Goal: Information Seeking & Learning: Learn about a topic

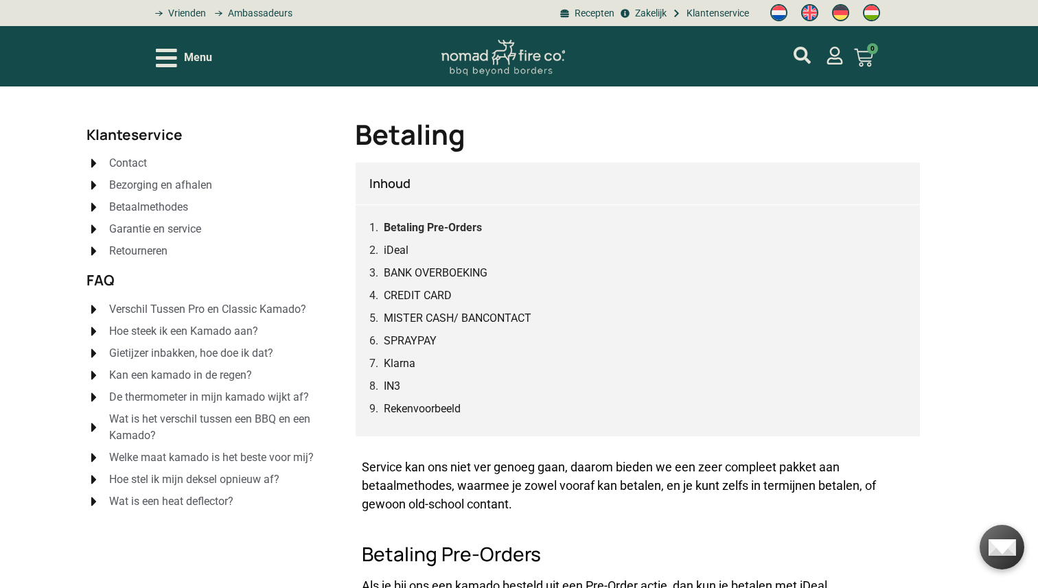
click at [418, 227] on link "Betaling Pre-Orders" at bounding box center [433, 227] width 98 height 17
click at [169, 66] on icon "Open/Close Menu" at bounding box center [166, 58] width 21 height 19
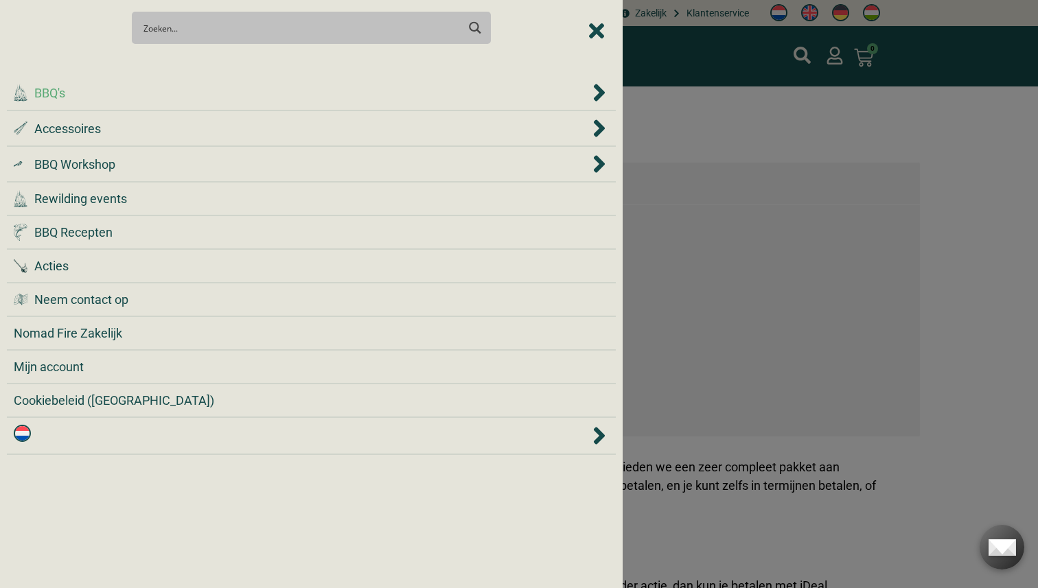
click at [166, 95] on div ".cls-1 { fill: #042e2c; } BBQ's" at bounding box center [301, 93] width 575 height 19
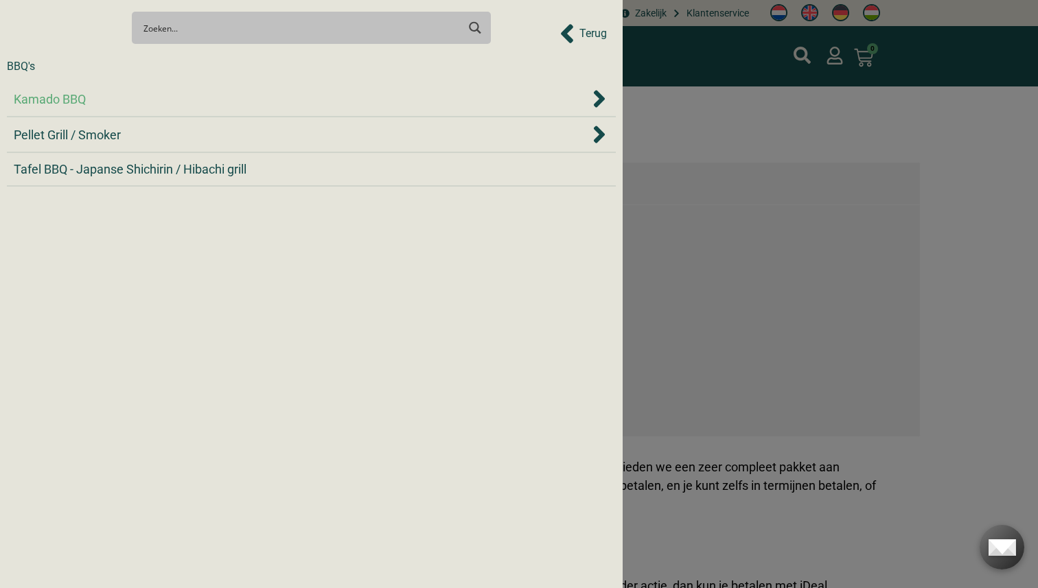
click at [142, 96] on div "Kamado BBQ" at bounding box center [301, 99] width 575 height 19
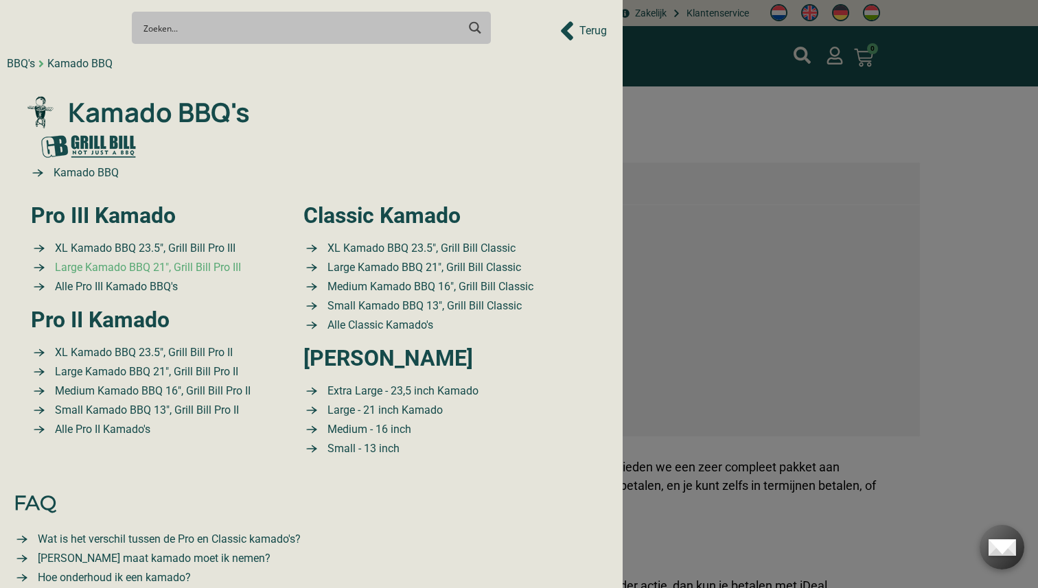
click at [167, 270] on span "Large Kamado BBQ 21″, Grill Bill Pro III" at bounding box center [145, 267] width 189 height 16
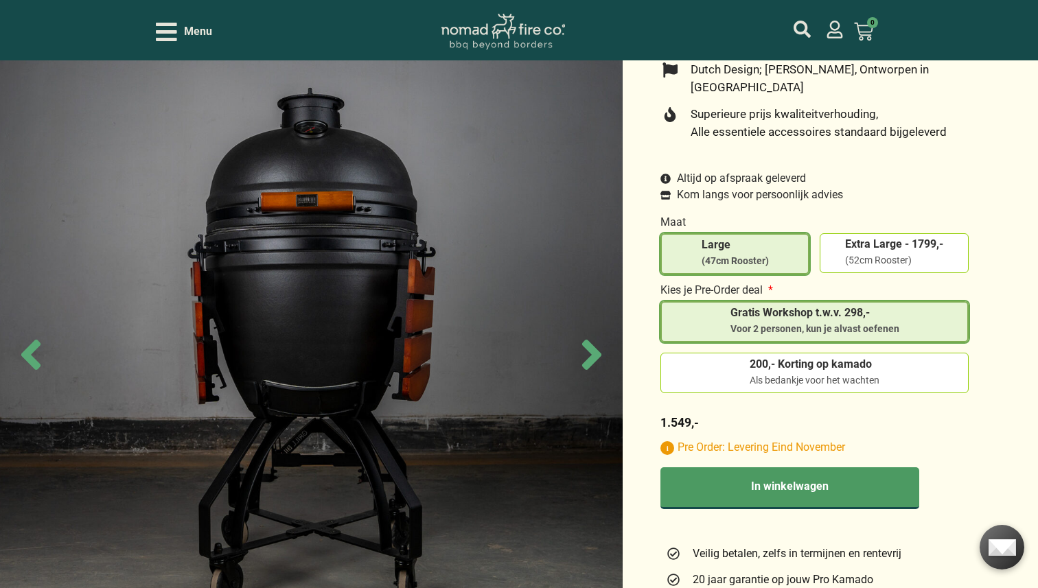
scroll to position [445, 0]
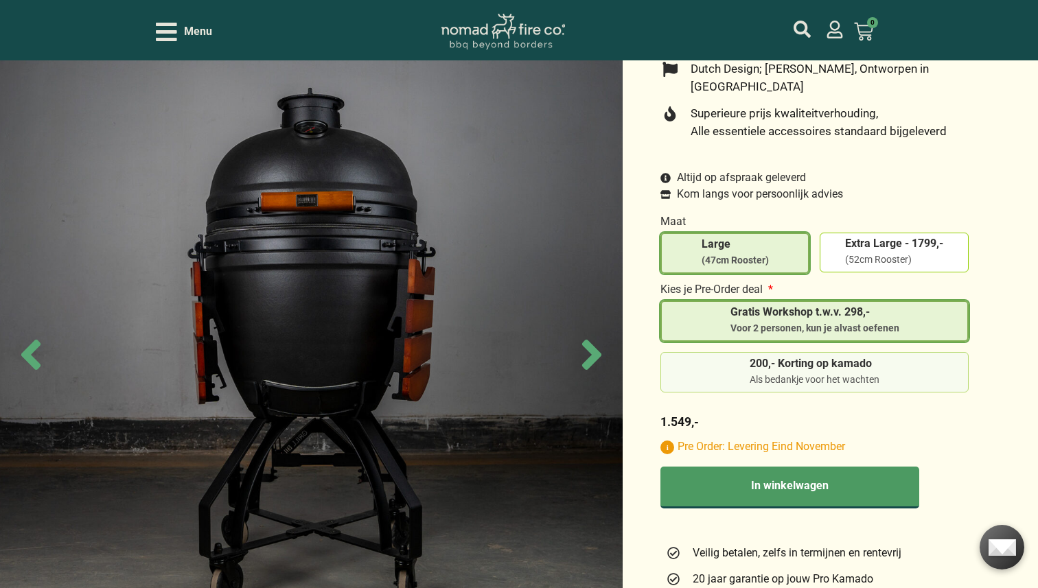
click at [722, 360] on label "200,- Korting op kamado Als bedankje voor het wachten" at bounding box center [814, 372] width 296 height 29
click at [0, 0] on input "200,- Korting op kamado Als bedankje voor het wachten" at bounding box center [0, 0] width 0 height 0
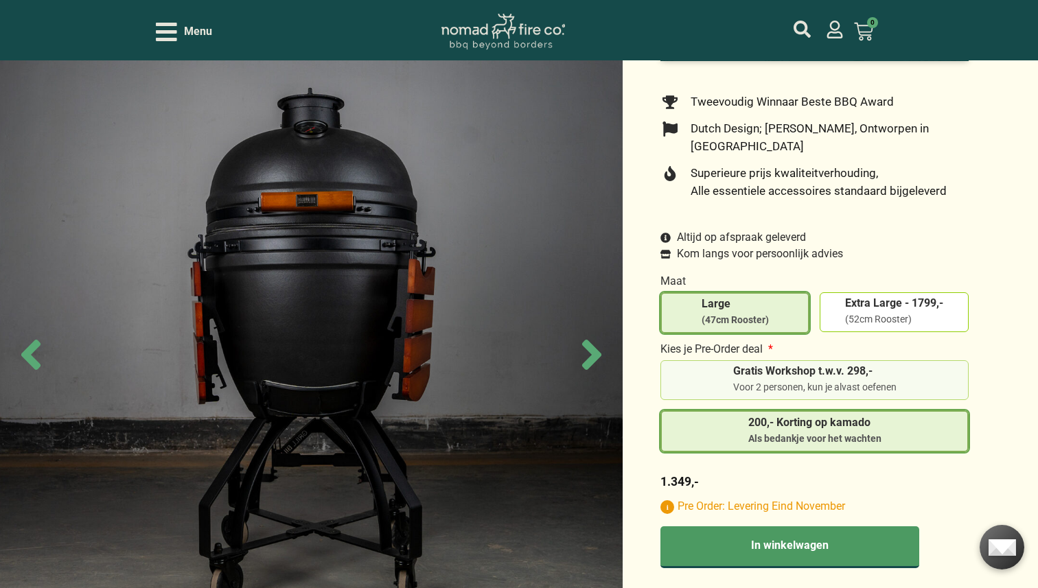
scroll to position [393, 0]
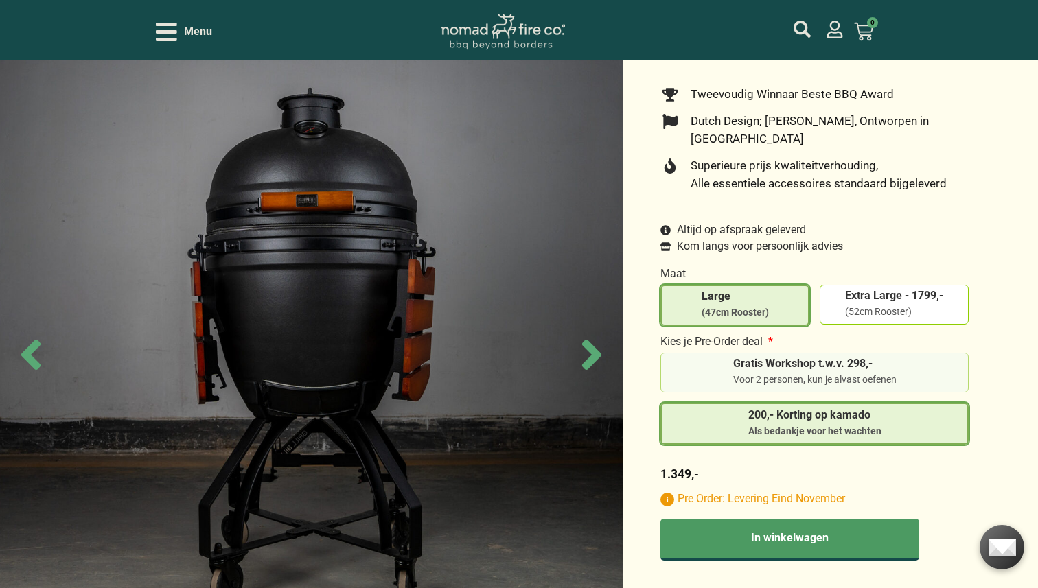
click at [722, 362] on label "Gratis Workshop t.w.v. 298,- Voor 2 personen, kun je alvast oefenen" at bounding box center [814, 372] width 296 height 29
click at [0, 0] on input "Gratis Workshop t.w.v. 298,- Voor 2 personen, kun je alvast oefenen" at bounding box center [0, 0] width 0 height 0
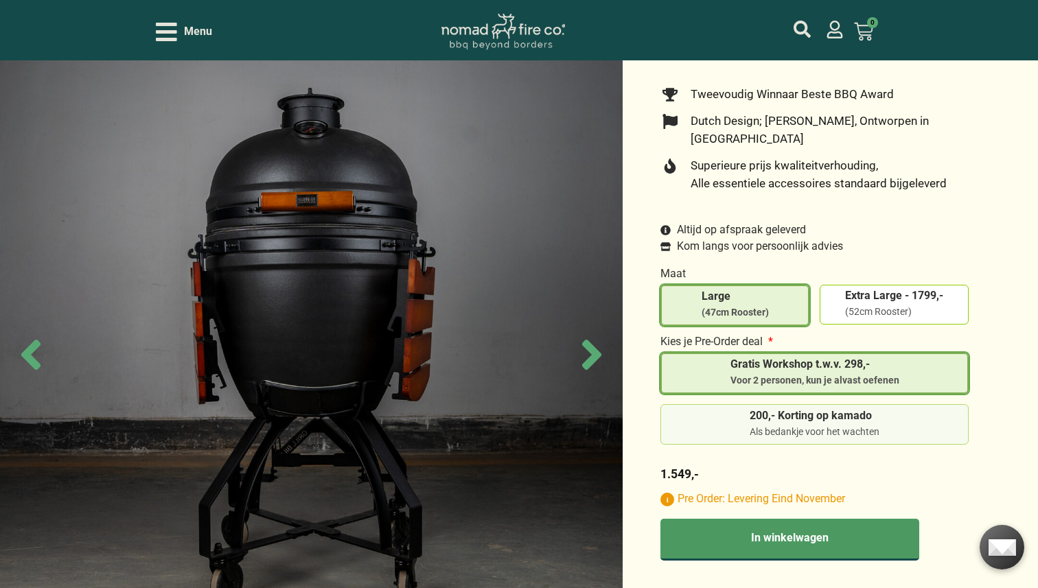
click at [727, 410] on label "200,- Korting op kamado Als bedankje voor het wachten" at bounding box center [814, 424] width 296 height 29
click at [0, 0] on input "200,- Korting op kamado Als bedankje voor het wachten" at bounding box center [0, 0] width 0 height 0
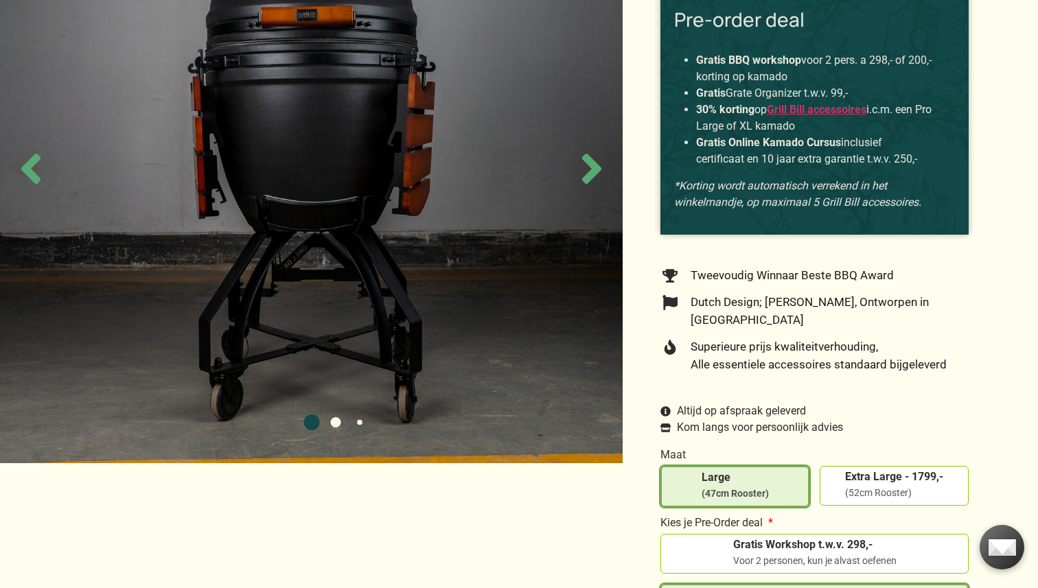
scroll to position [0, 0]
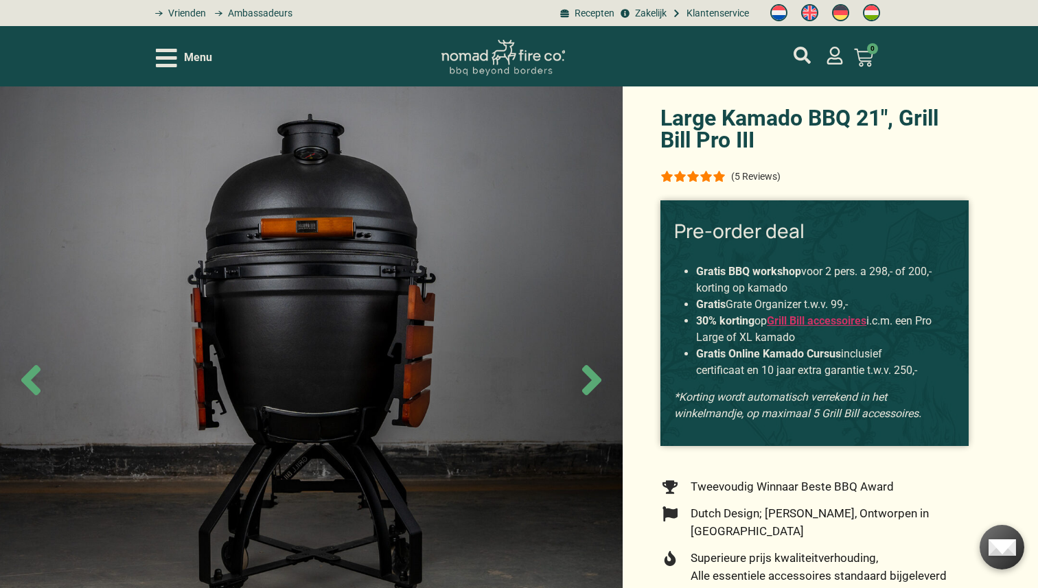
click at [161, 59] on icon "Open/Close Menu" at bounding box center [166, 58] width 21 height 19
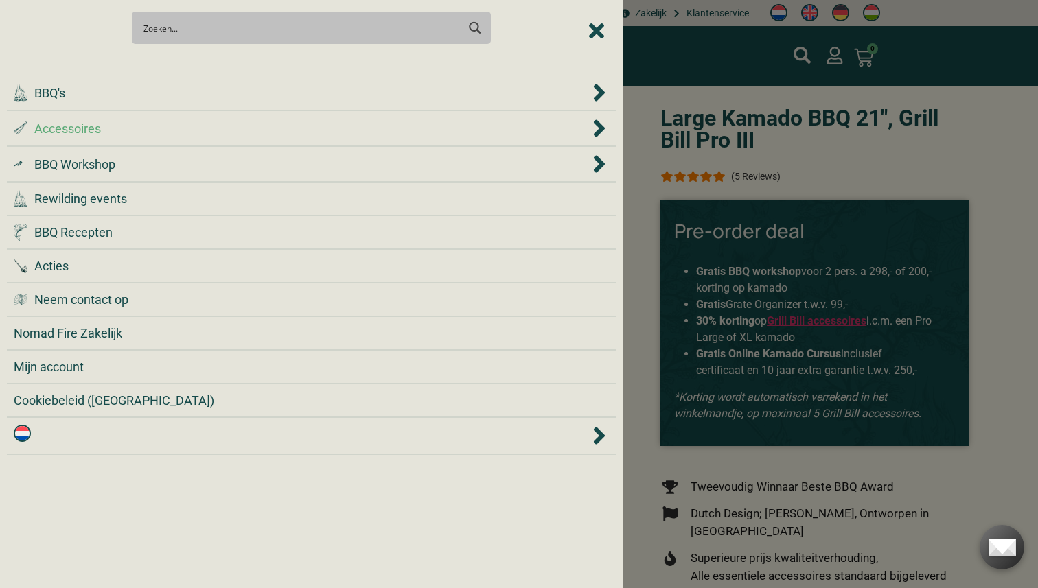
click at [164, 134] on div ".st0 { fill: #2c4a4e; } .st1 { fill: url(#Naamloos_verloop_2); } .st2 { fill: #…" at bounding box center [301, 128] width 575 height 19
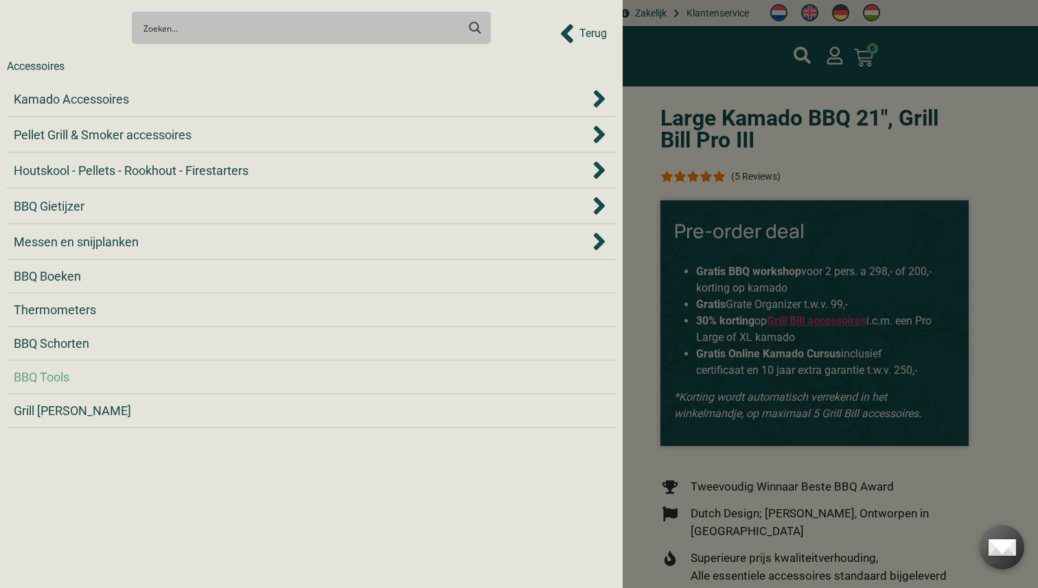
click at [69, 384] on span "BBQ Tools" at bounding box center [42, 377] width 56 height 19
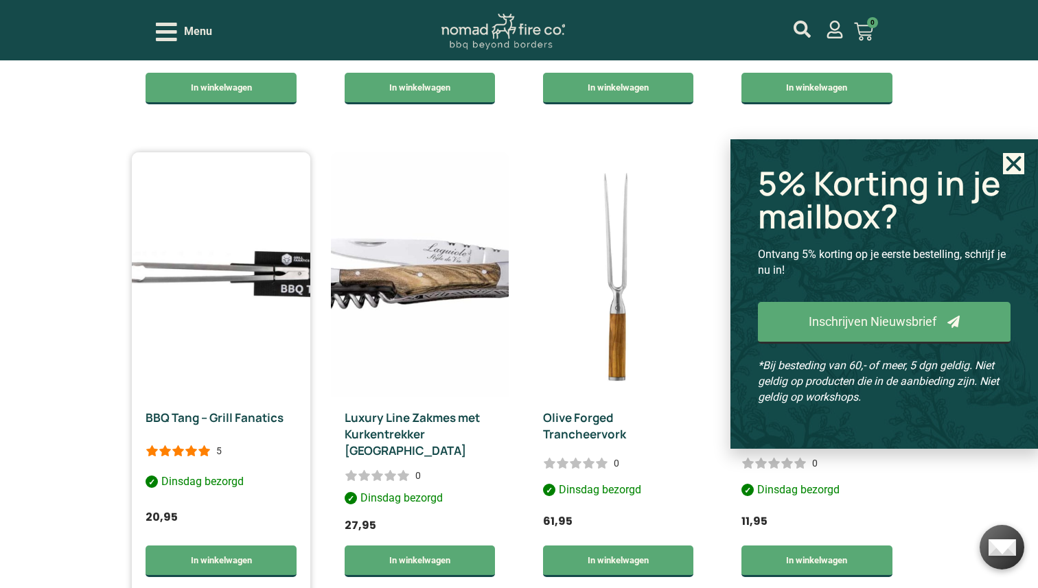
scroll to position [875, 0]
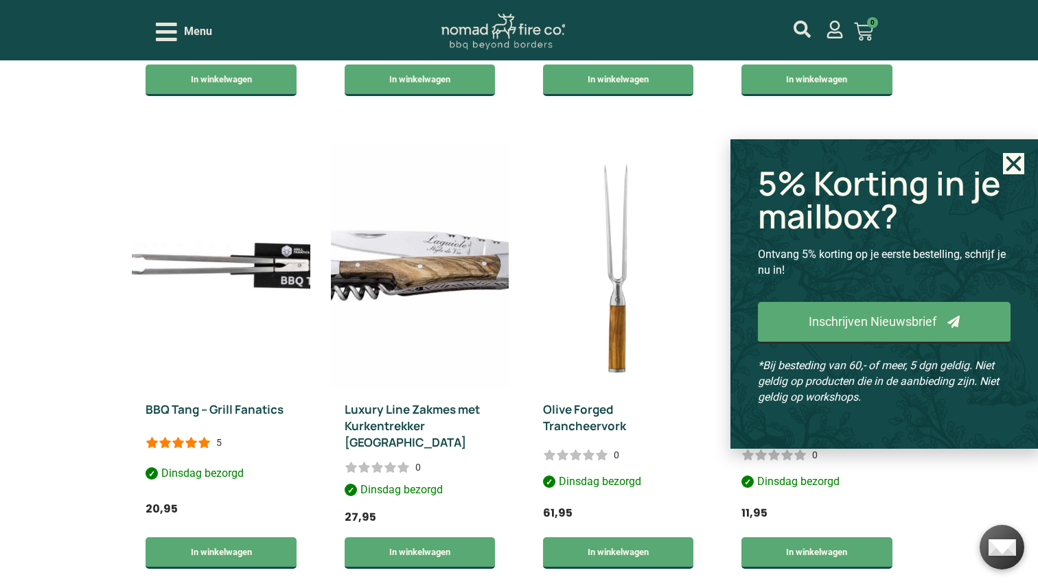
click at [1008, 164] on icon "Close" at bounding box center [1013, 163] width 21 height 21
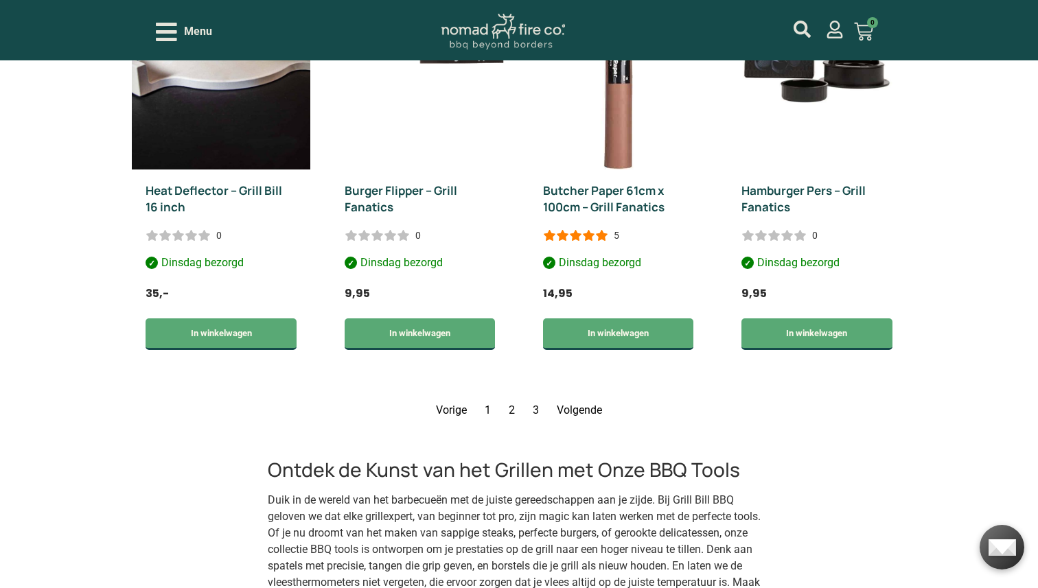
scroll to position [2066, 0]
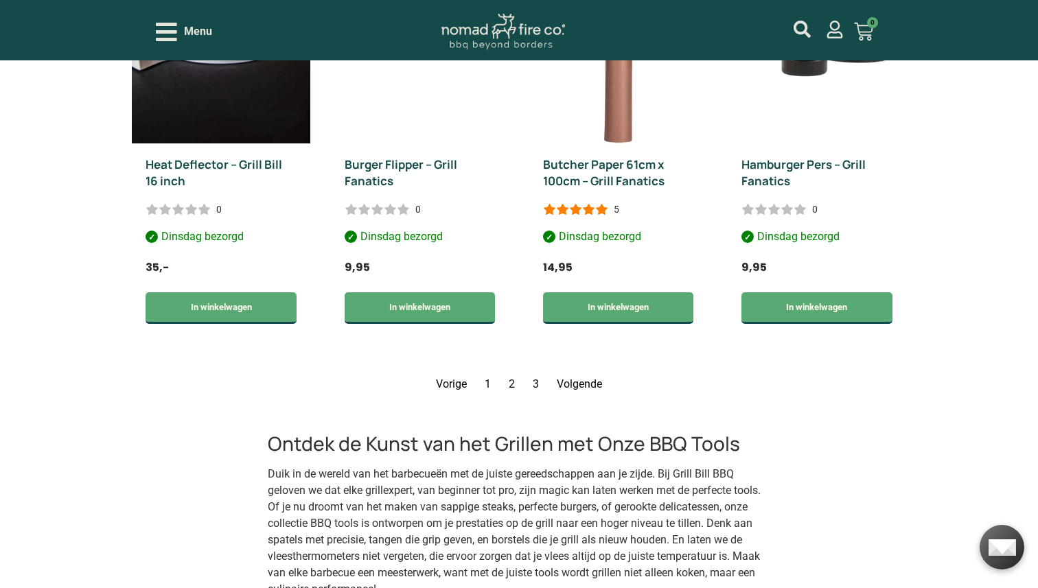
click at [582, 377] on link "Volgende" at bounding box center [579, 383] width 45 height 13
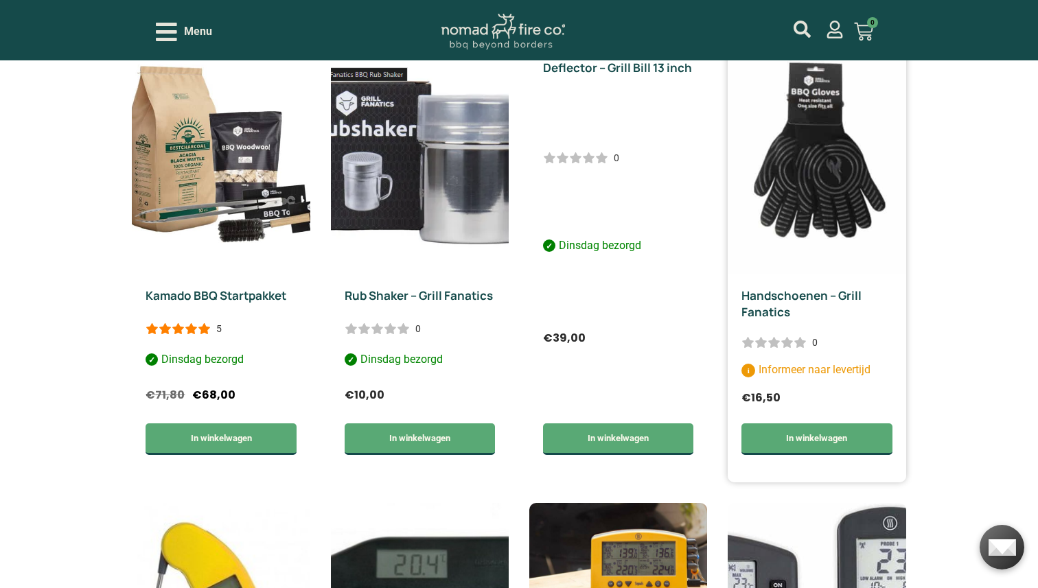
scroll to position [975, 0]
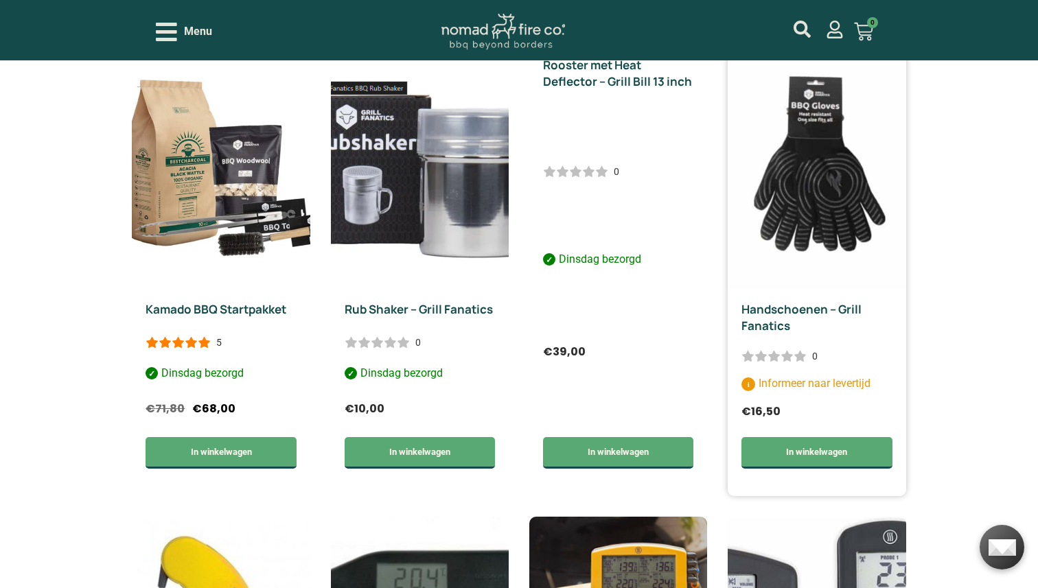
click at [815, 186] on img at bounding box center [816, 166] width 178 height 244
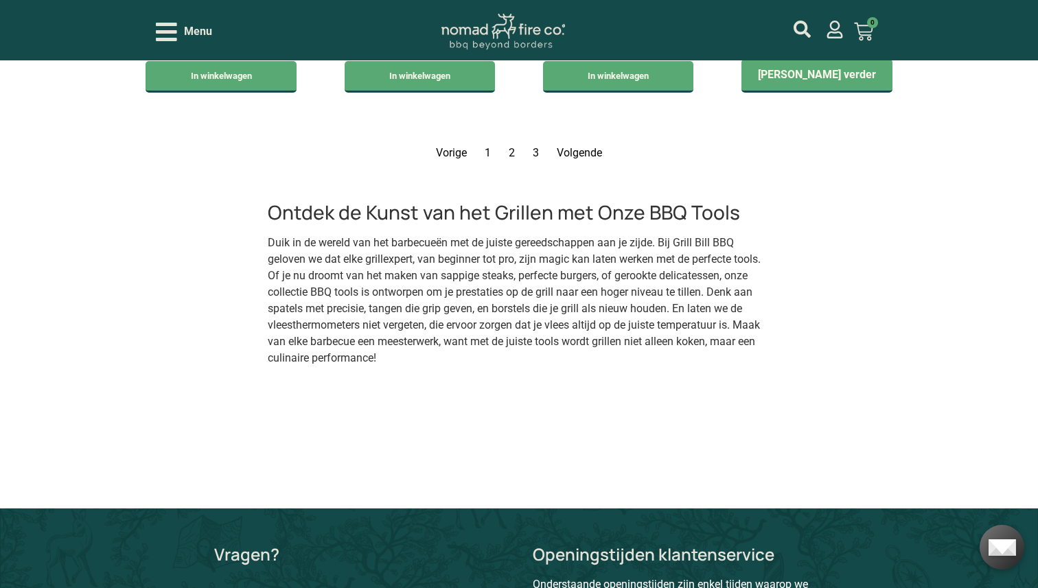
scroll to position [2350, 0]
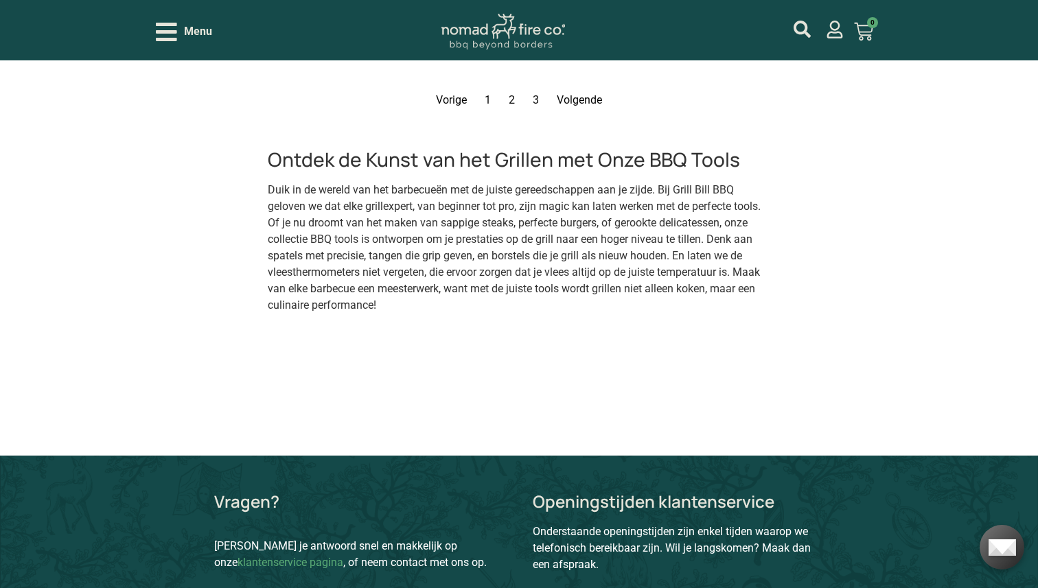
click at [534, 106] on link "Pagina 3" at bounding box center [536, 99] width 6 height 13
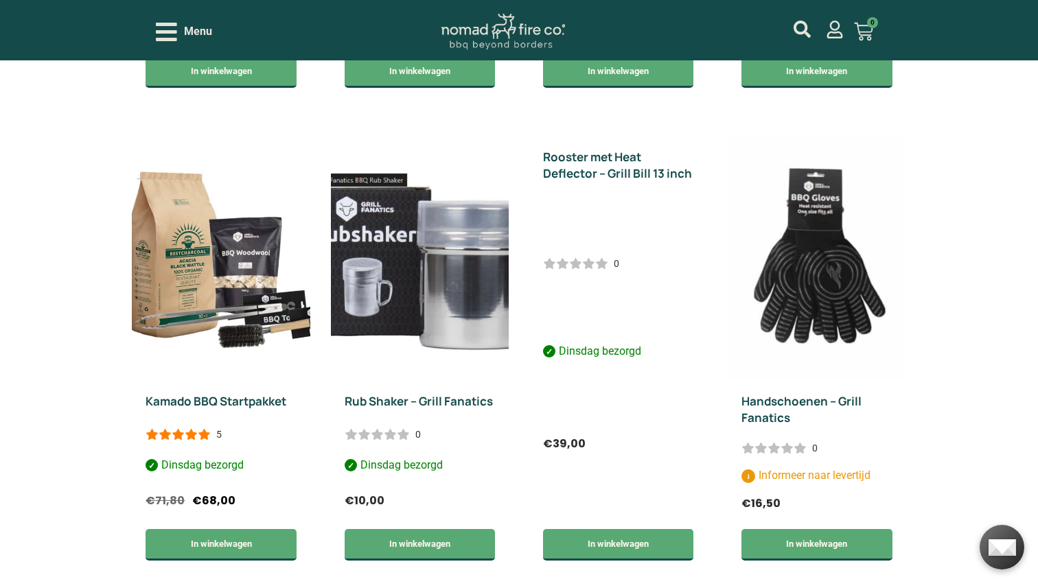
scroll to position [882, 0]
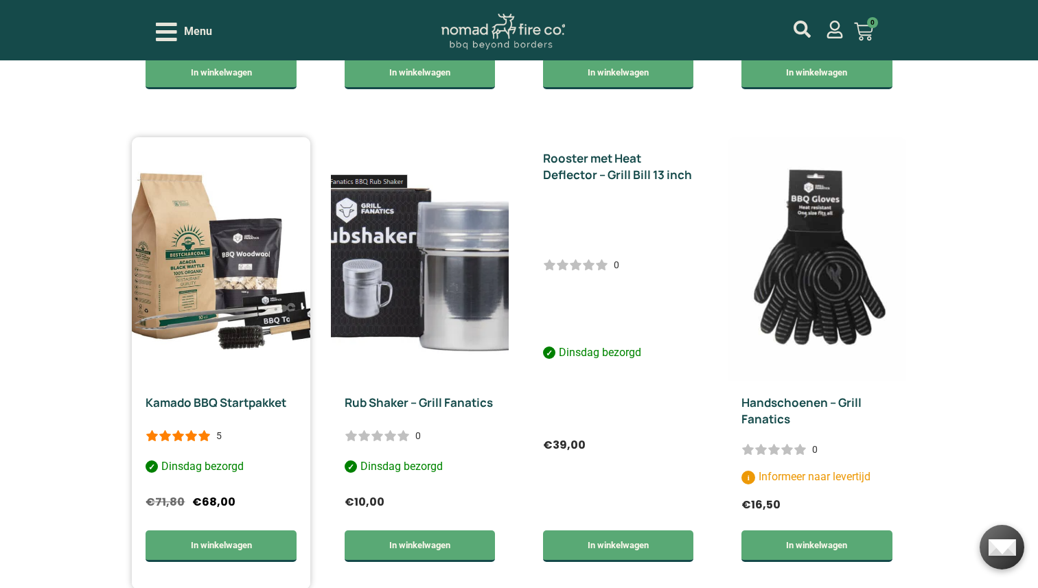
click at [236, 410] on link "Kamado BBQ Startpakket" at bounding box center [215, 403] width 141 height 16
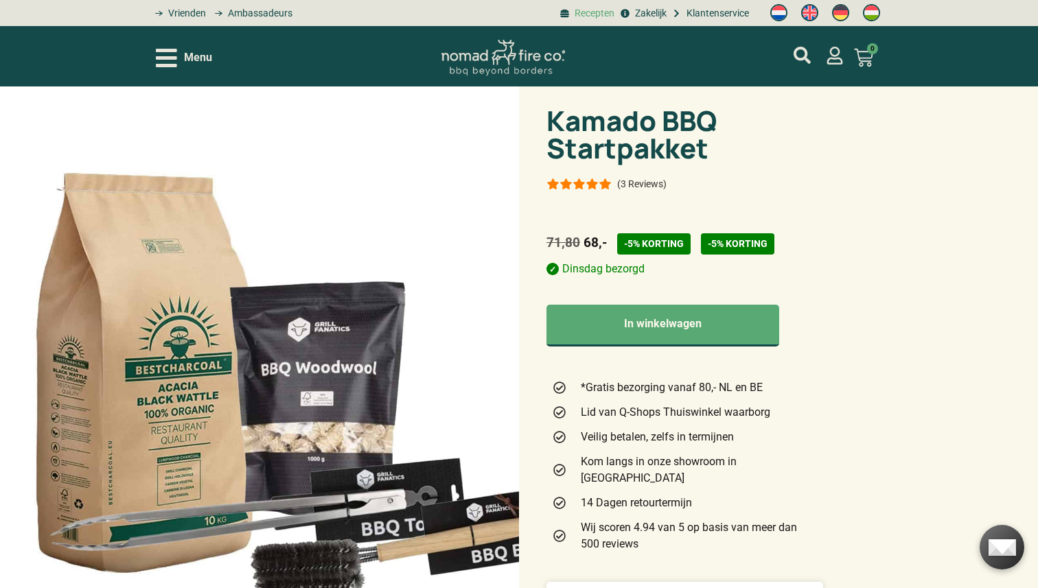
click at [598, 13] on span "Recepten" at bounding box center [592, 13] width 43 height 14
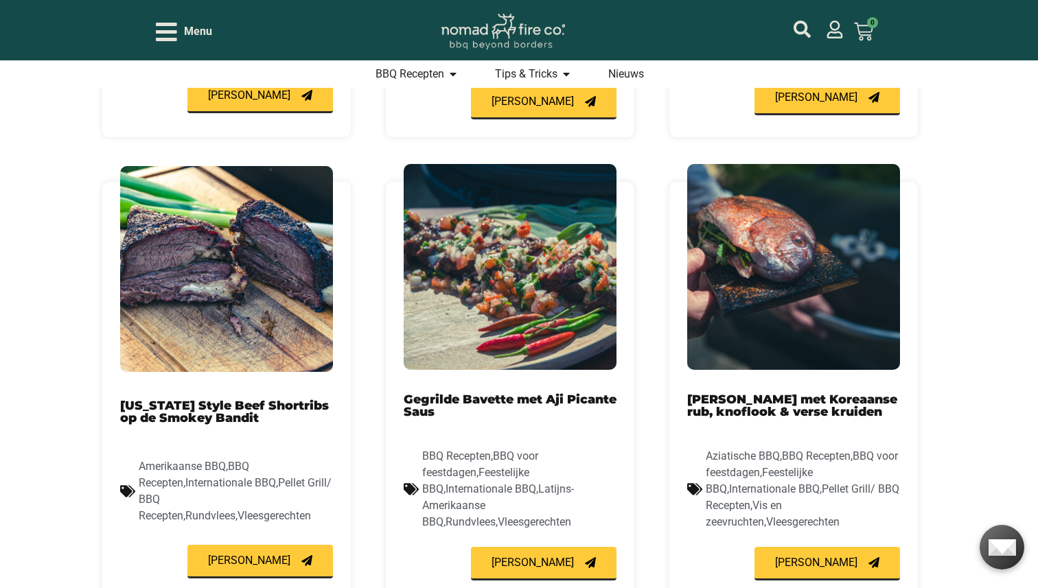
scroll to position [810, 0]
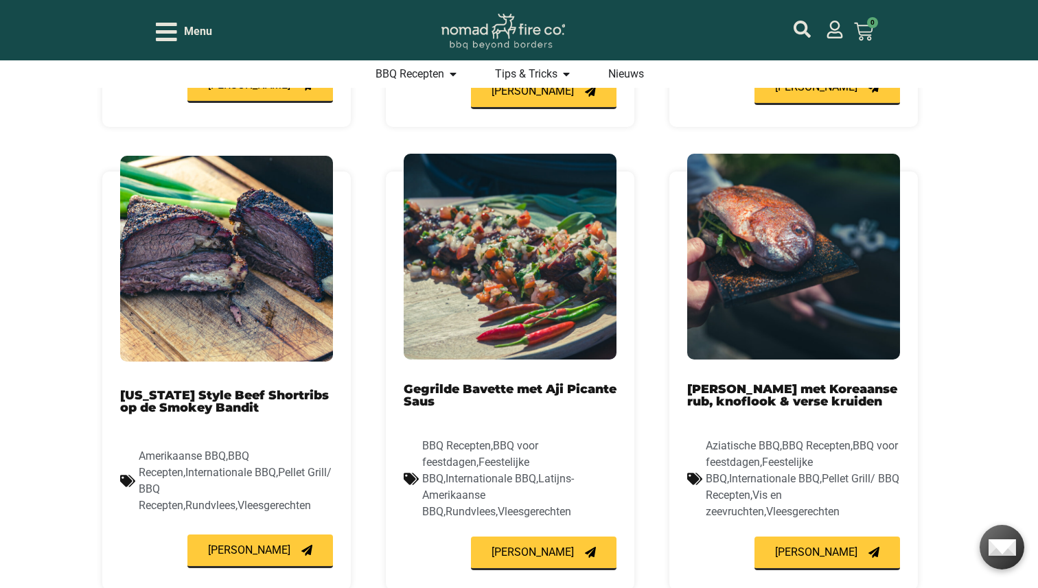
click at [442, 382] on link "Gegrilde Bavette met Aji Picante Saus" at bounding box center [510, 395] width 213 height 27
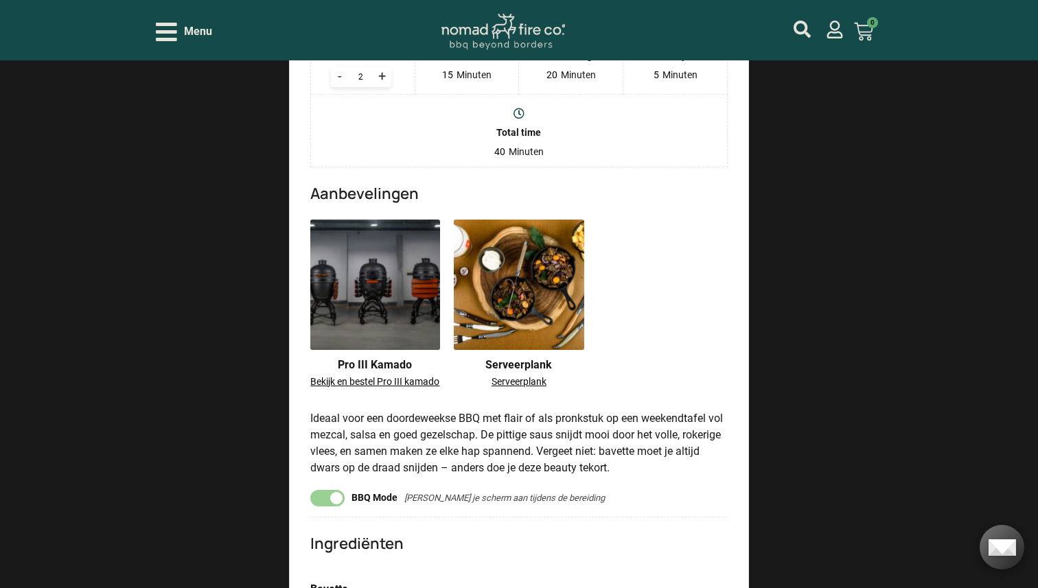
scroll to position [1257, 0]
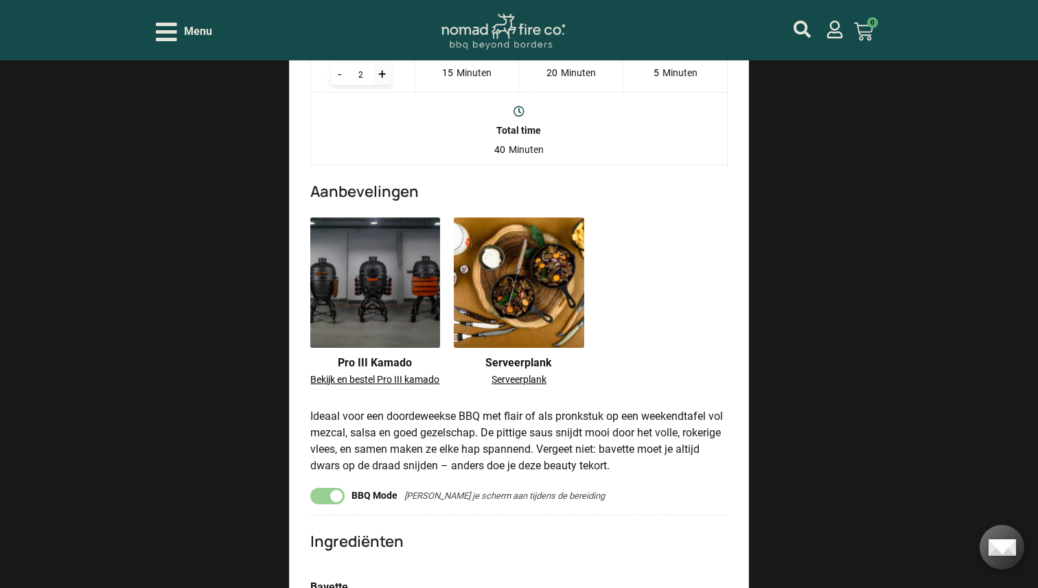
click at [384, 85] on div "+" at bounding box center [382, 75] width 18 height 21
type input "6"
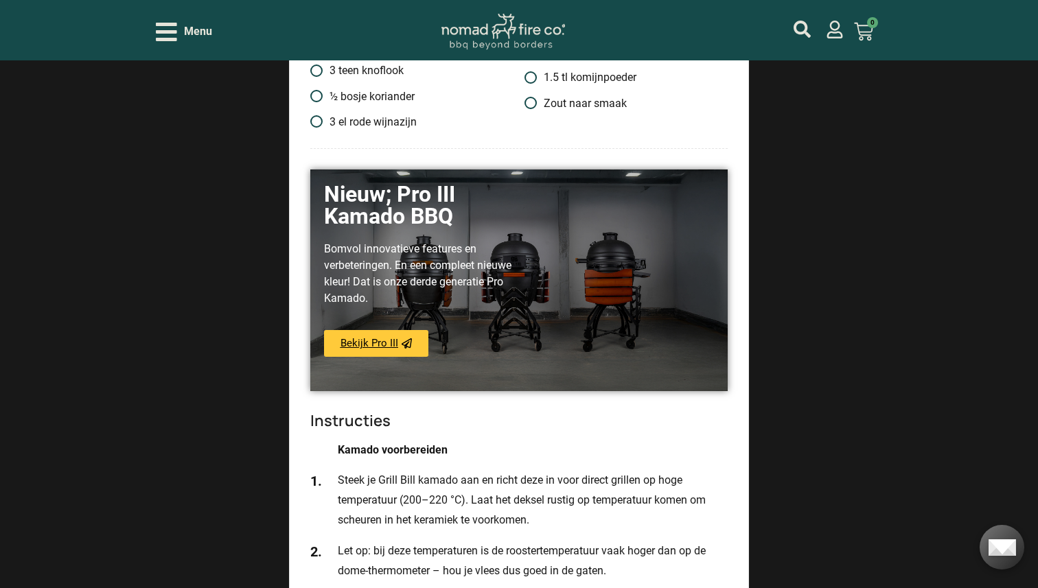
scroll to position [1935, 0]
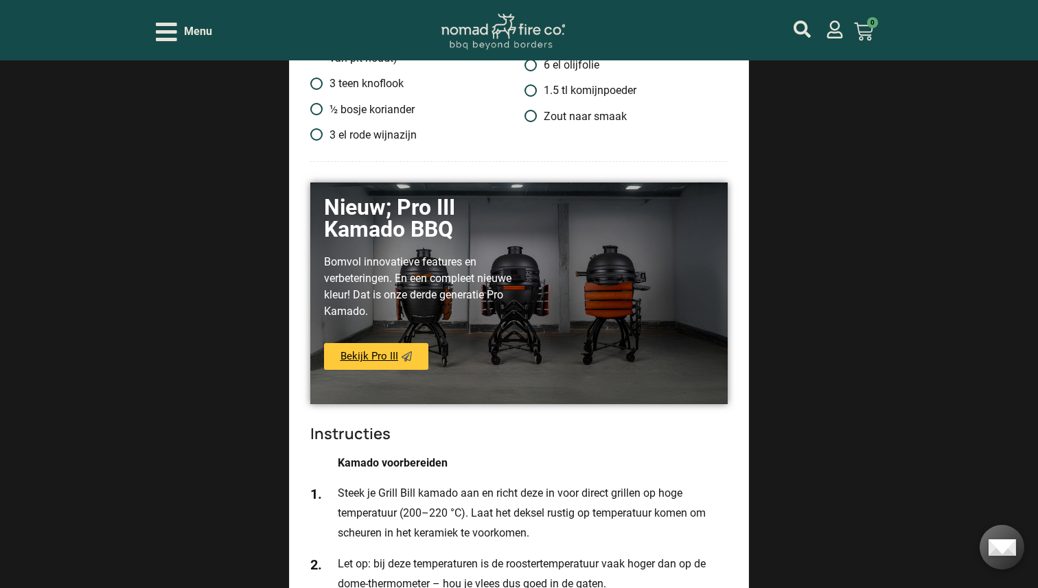
click at [379, 362] on span "Bekijk Pro III" at bounding box center [369, 356] width 58 height 10
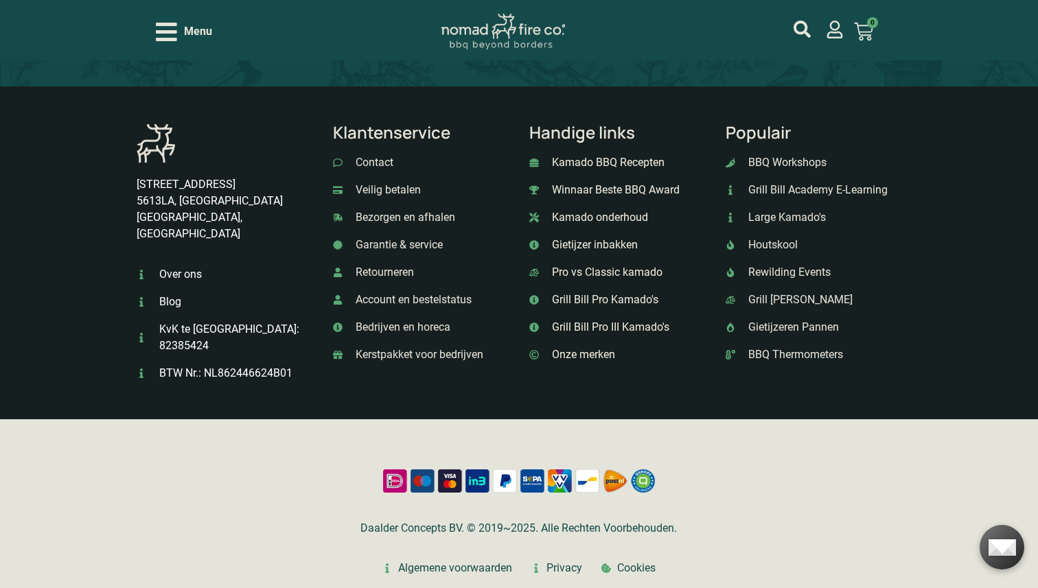
scroll to position [6157, 0]
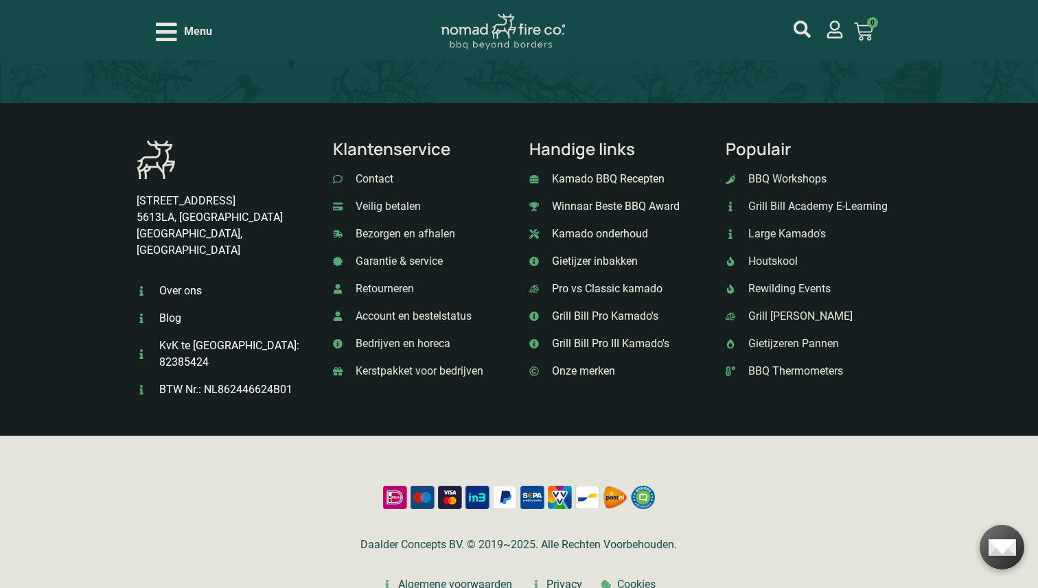
click at [771, 373] on span "BBQ Thermometers" at bounding box center [794, 371] width 98 height 16
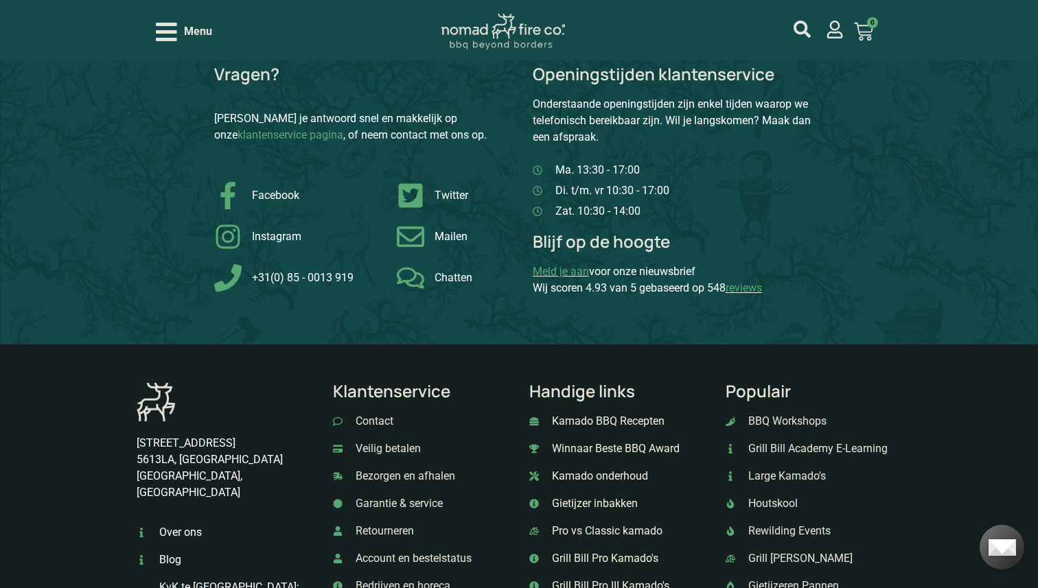
scroll to position [2263, 0]
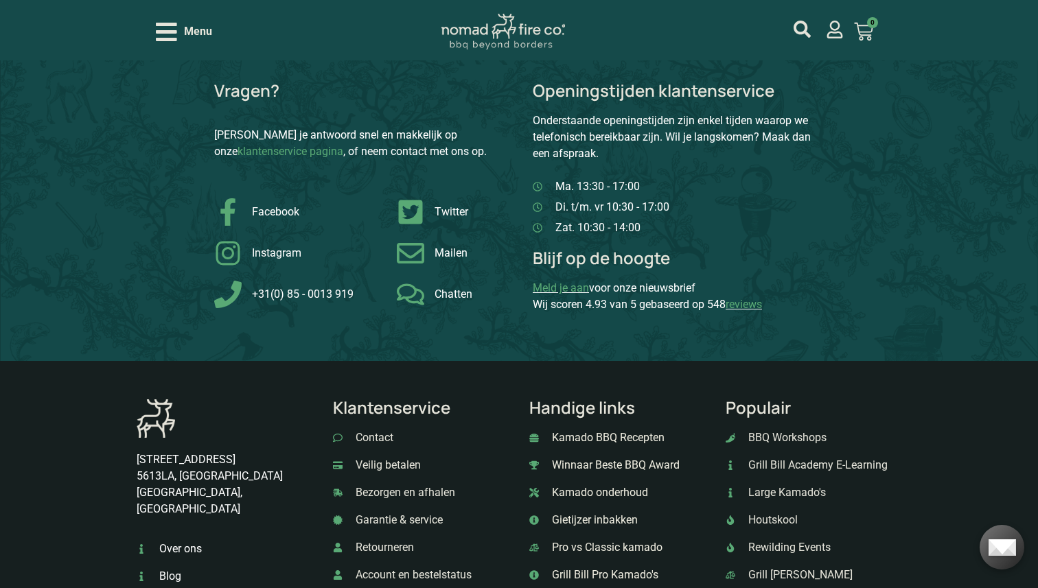
click at [779, 457] on span "Grill Bill Academy E-Learning" at bounding box center [816, 465] width 143 height 16
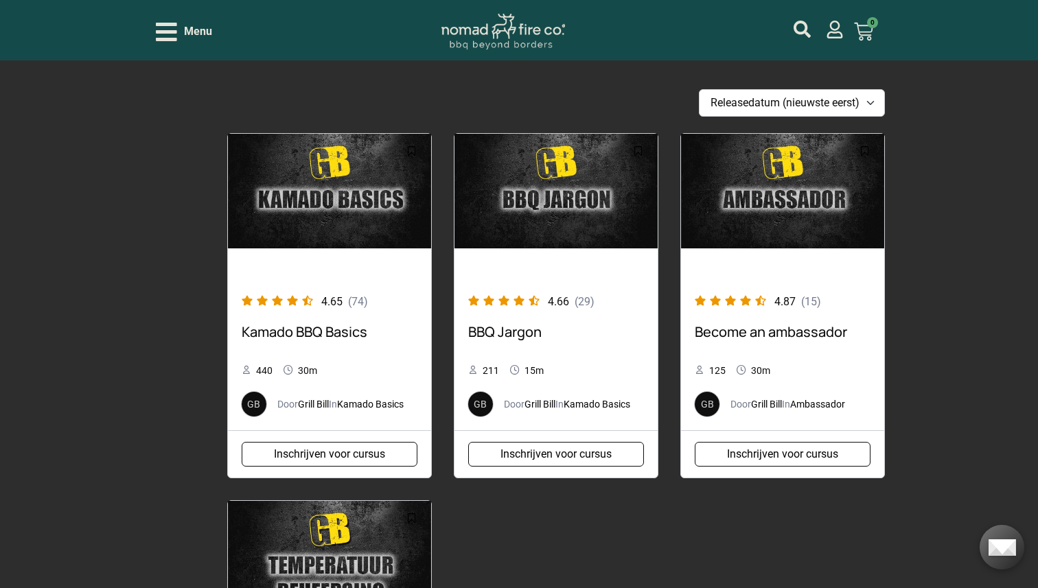
scroll to position [329, 0]
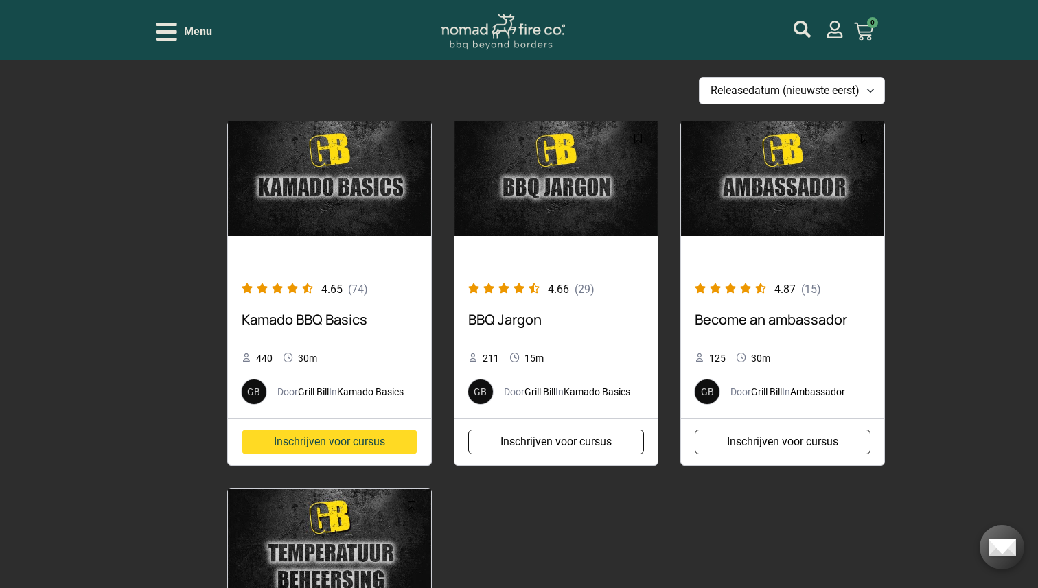
click at [305, 441] on link "Inschrijven voor cursus" at bounding box center [330, 442] width 176 height 25
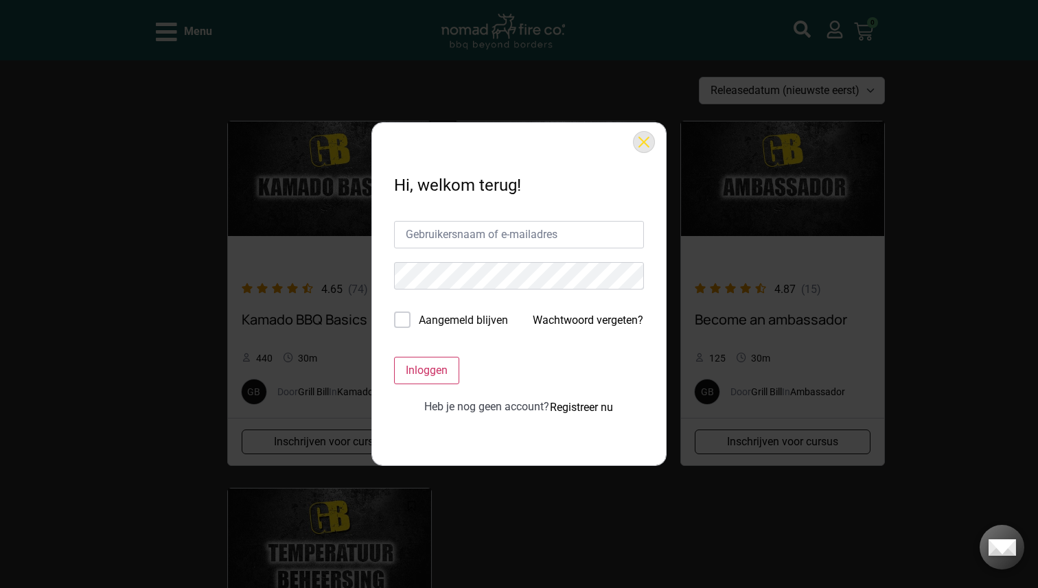
click at [644, 141] on button at bounding box center [644, 142] width 22 height 22
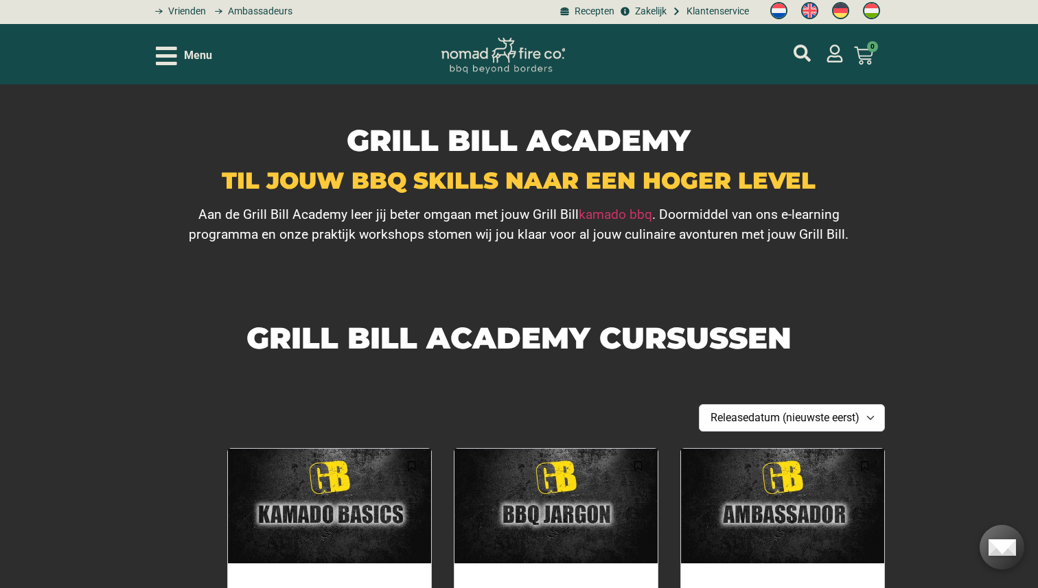
scroll to position [0, 0]
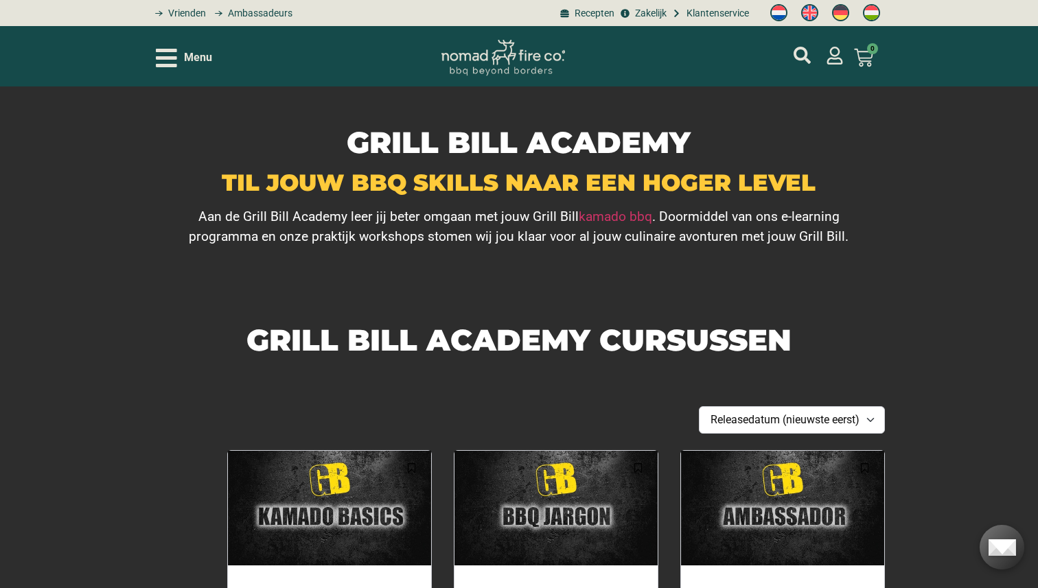
click at [174, 60] on icon "Open/Close Menu" at bounding box center [166, 58] width 21 height 24
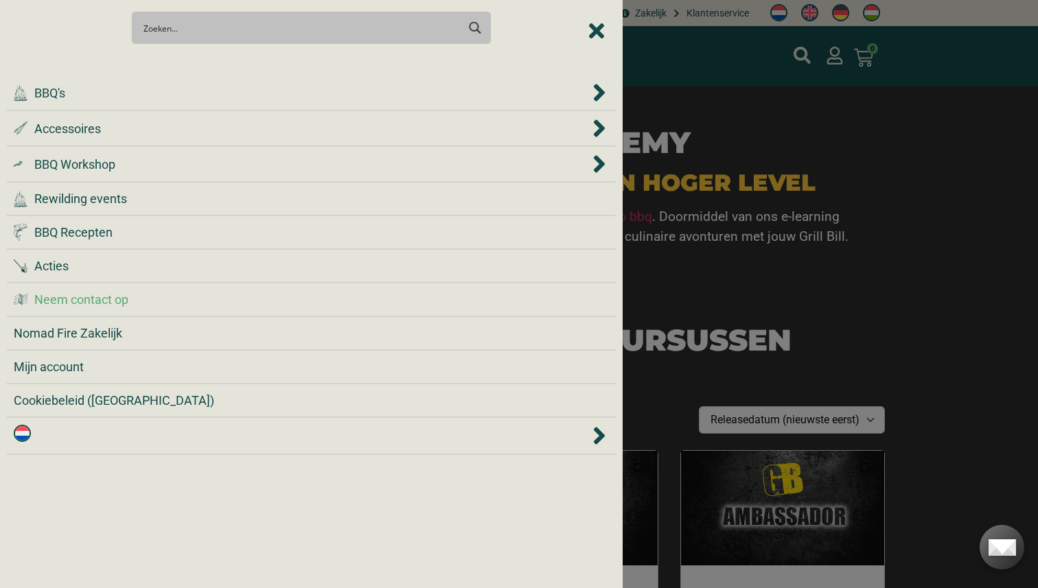
click at [107, 301] on span "Neem contact op" at bounding box center [81, 299] width 94 height 19
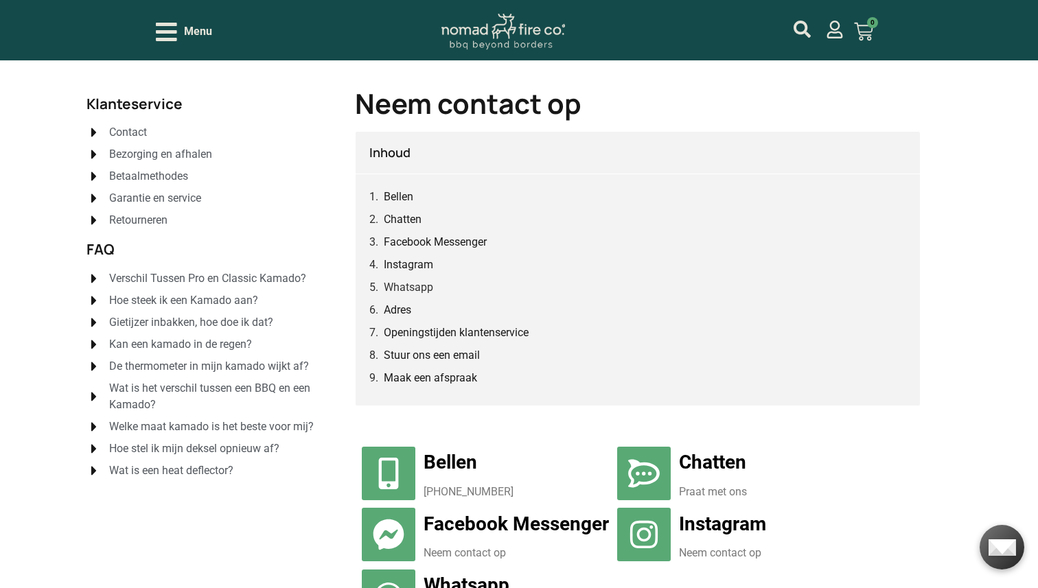
scroll to position [51, 0]
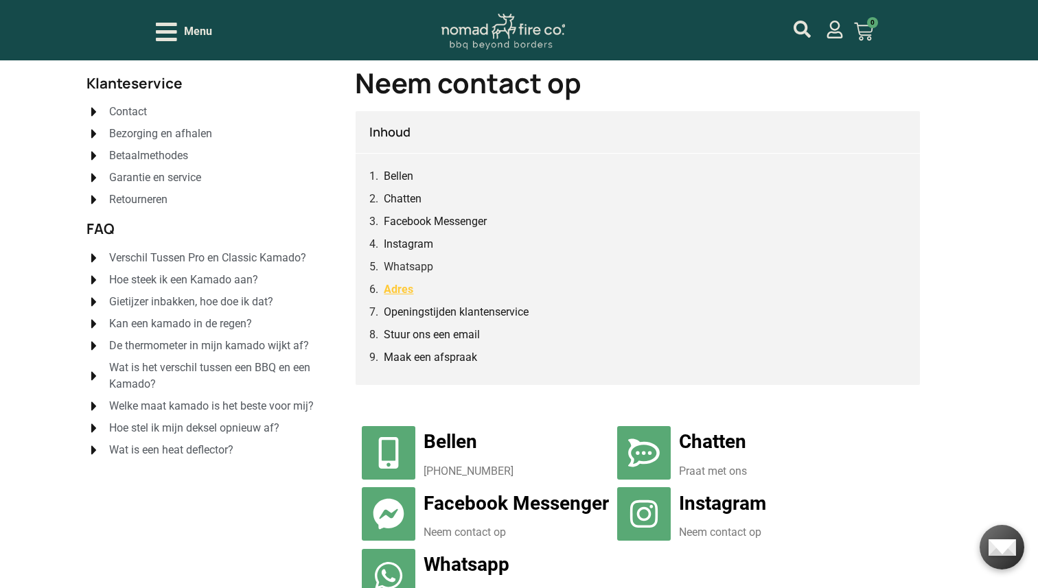
click at [401, 288] on link "Adres" at bounding box center [399, 289] width 30 height 17
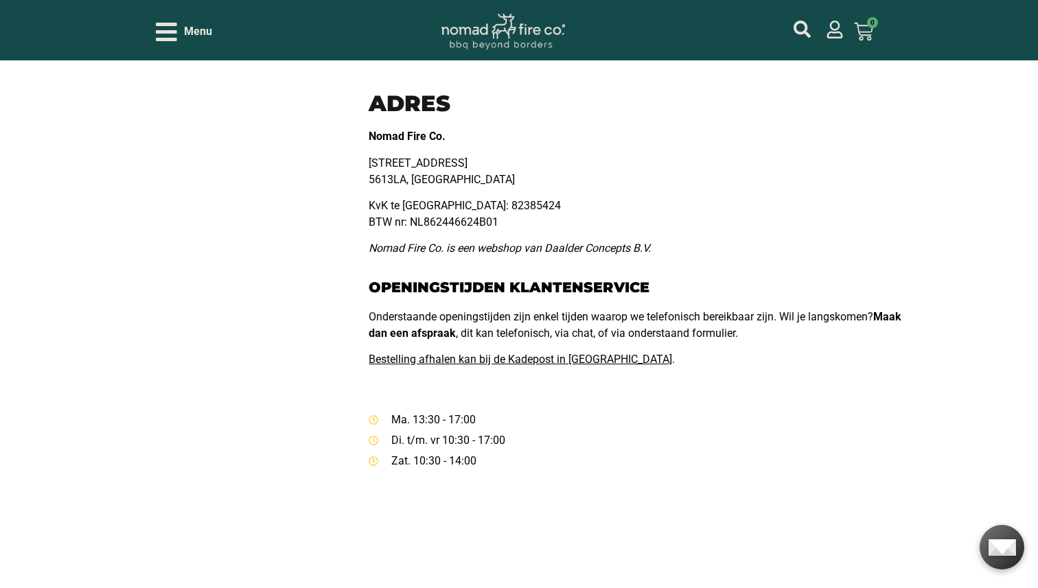
scroll to position [757, 0]
